Goal: Information Seeking & Learning: Learn about a topic

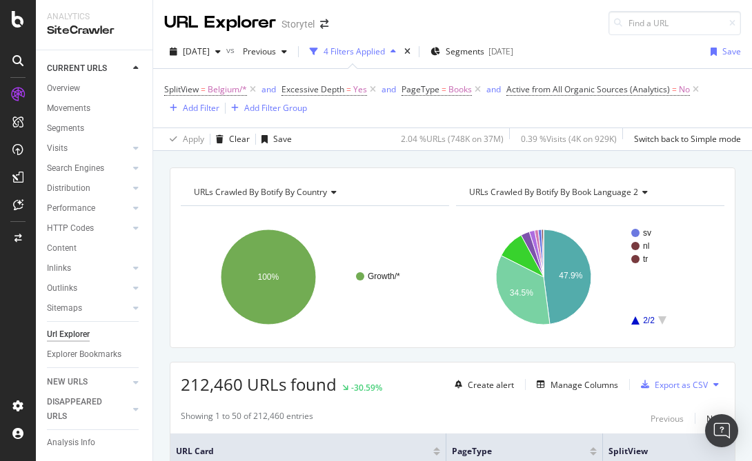
click at [634, 321] on icon "A chart." at bounding box center [635, 320] width 8 height 8
click at [196, 87] on span "SplitView" at bounding box center [181, 89] width 34 height 12
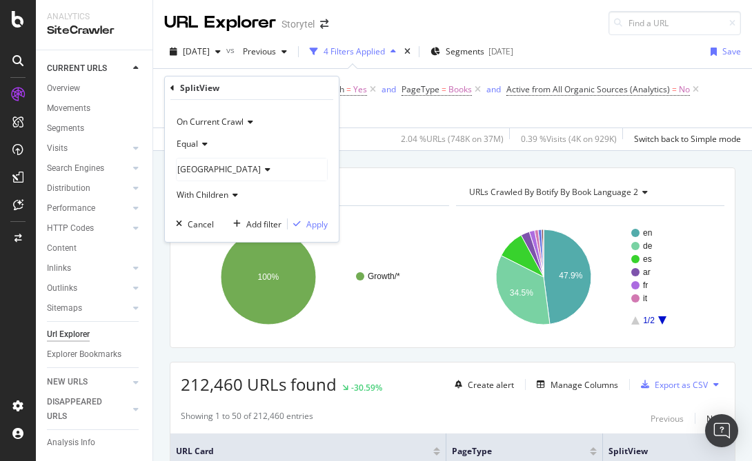
click at [206, 166] on span "[GEOGRAPHIC_DATA]" at bounding box center [218, 169] width 83 height 12
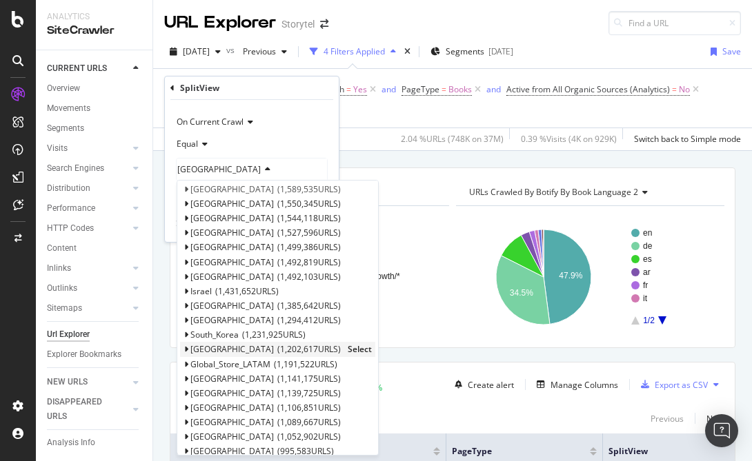
scroll to position [79, 0]
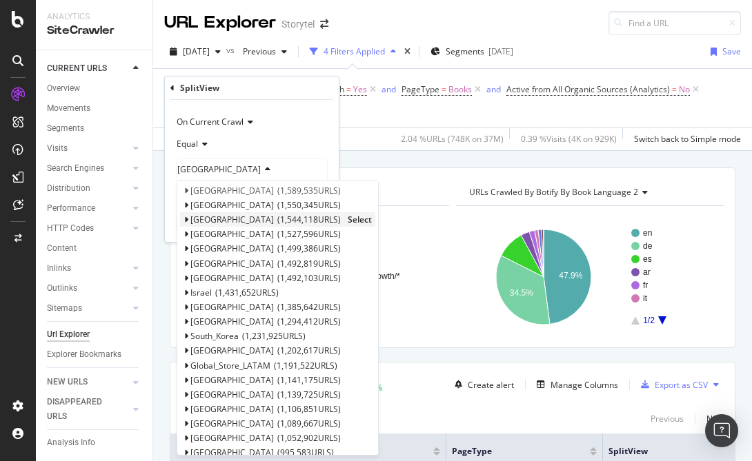
click at [348, 219] on span "Select" at bounding box center [360, 220] width 24 height 12
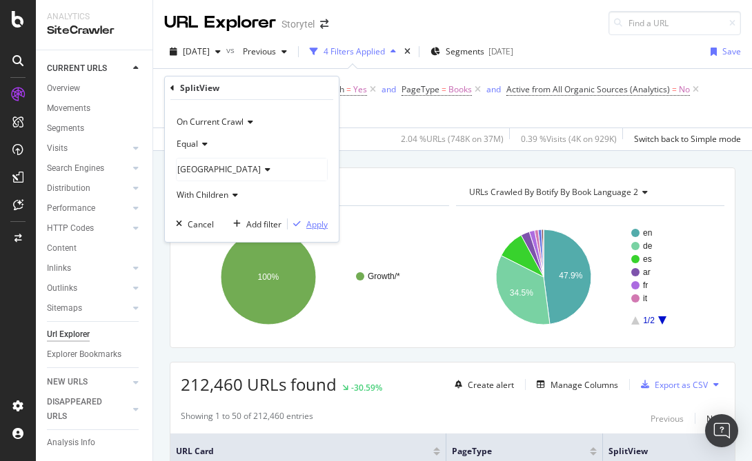
click at [321, 224] on div "Apply" at bounding box center [316, 225] width 21 height 12
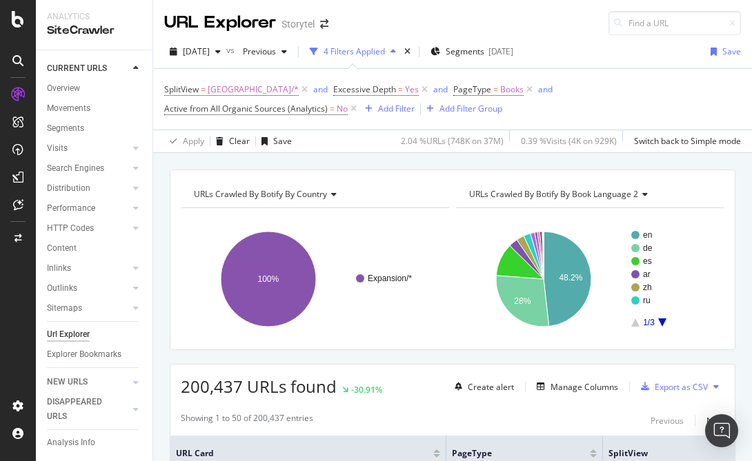
click at [661, 321] on icon "A chart." at bounding box center [662, 323] width 8 height 8
click at [662, 319] on icon "A chart." at bounding box center [662, 323] width 8 height 8
click at [635, 322] on icon "A chart." at bounding box center [635, 323] width 8 height 8
click at [663, 319] on icon "A chart." at bounding box center [662, 323] width 8 height 8
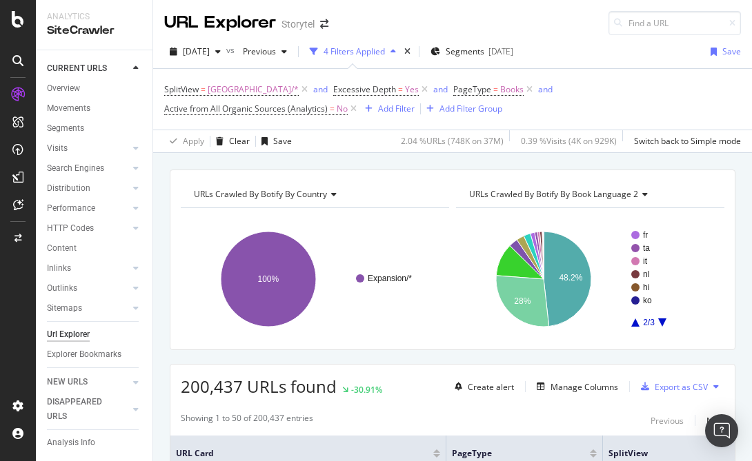
click at [663, 319] on icon "A chart." at bounding box center [662, 323] width 8 height 8
click at [634, 323] on icon "A chart." at bounding box center [635, 323] width 8 height 8
click at [662, 320] on icon "A chart." at bounding box center [662, 323] width 8 height 8
